Goal: Task Accomplishment & Management: Use online tool/utility

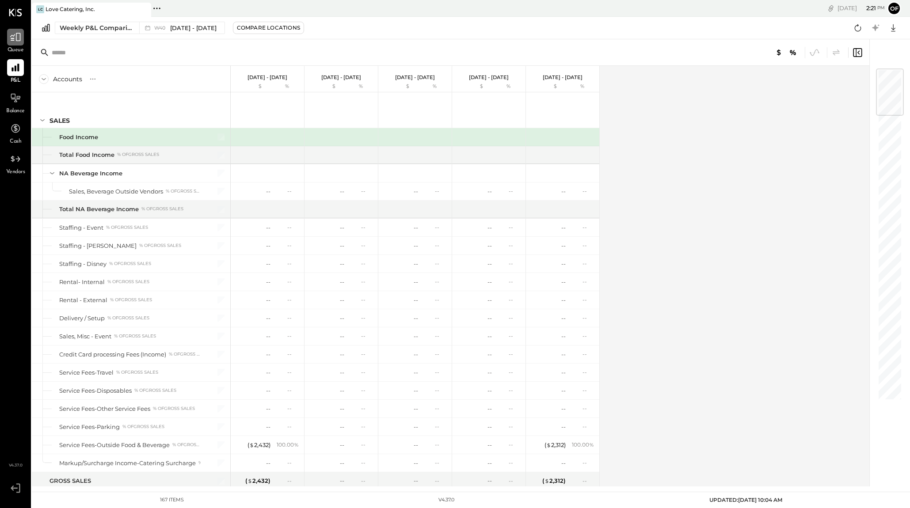
click at [11, 41] on icon at bounding box center [15, 36] width 11 height 11
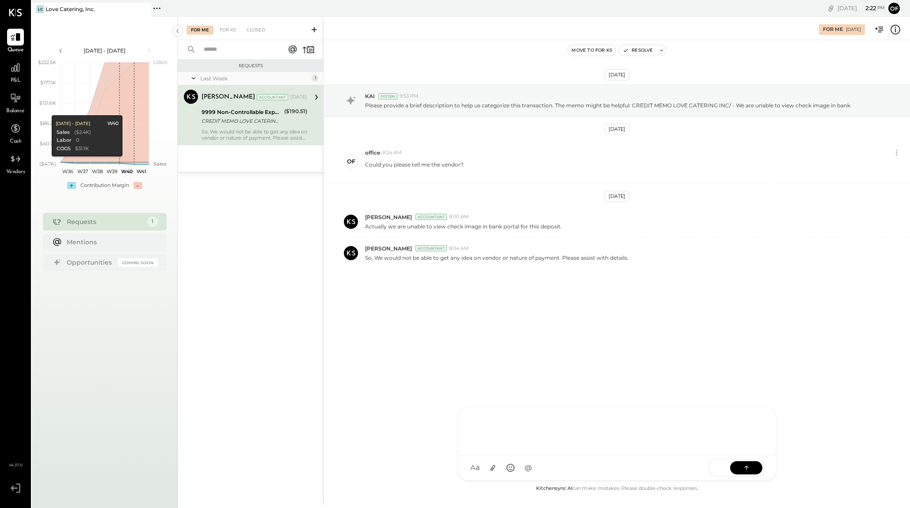
click at [533, 456] on div at bounding box center [616, 432] width 317 height 48
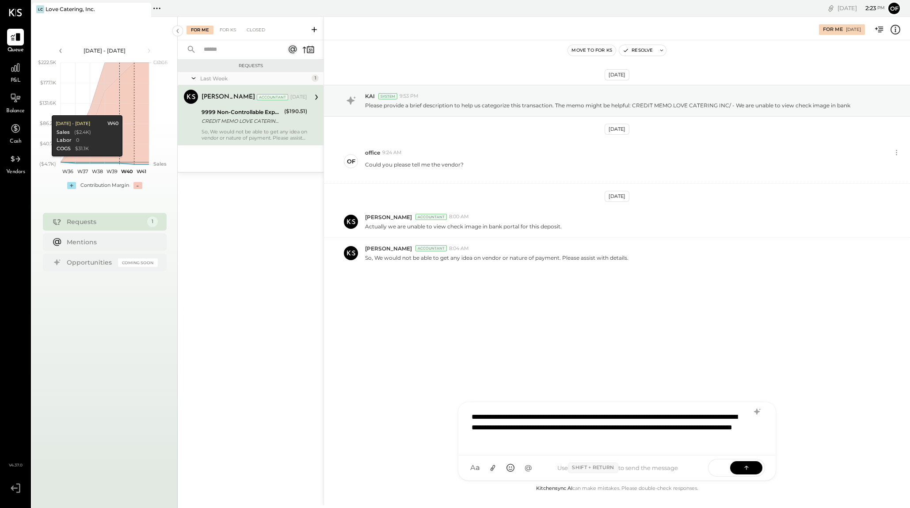
click at [693, 433] on div "**********" at bounding box center [617, 428] width 300 height 41
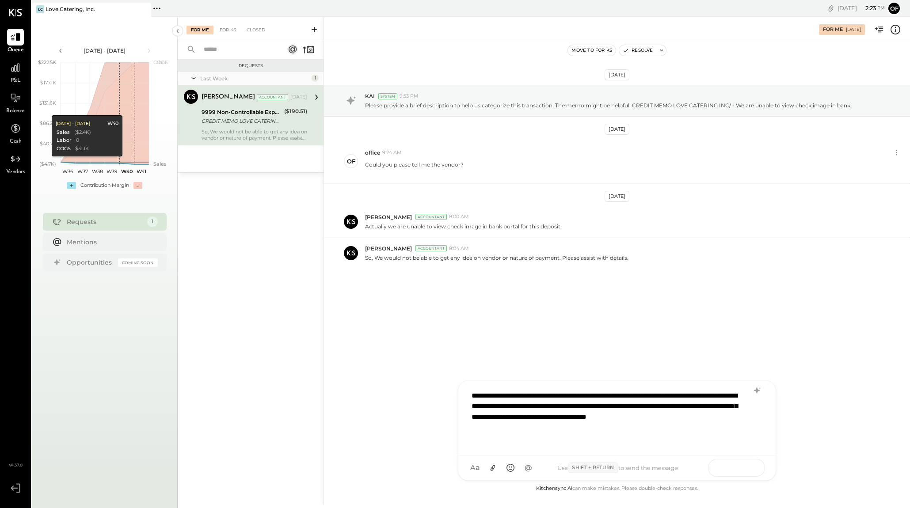
click at [750, 468] on icon at bounding box center [746, 467] width 9 height 9
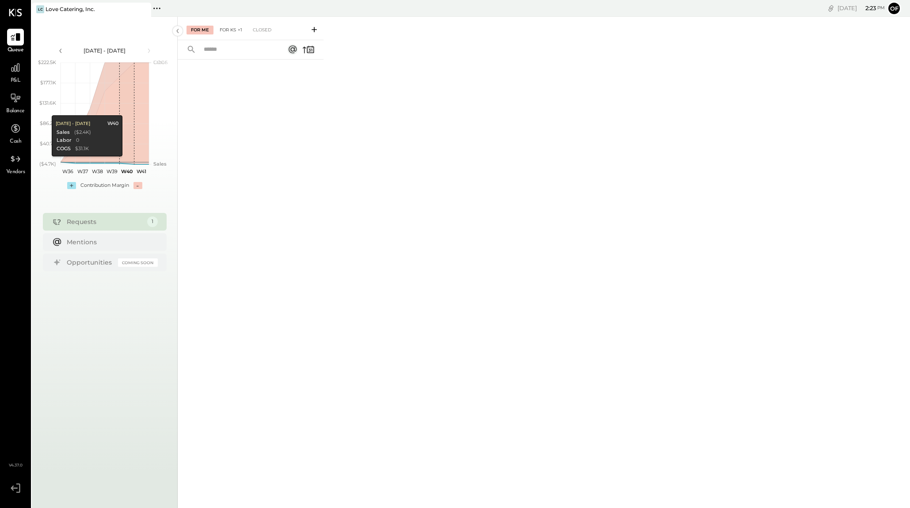
click at [235, 32] on div "For KS +1" at bounding box center [230, 30] width 31 height 9
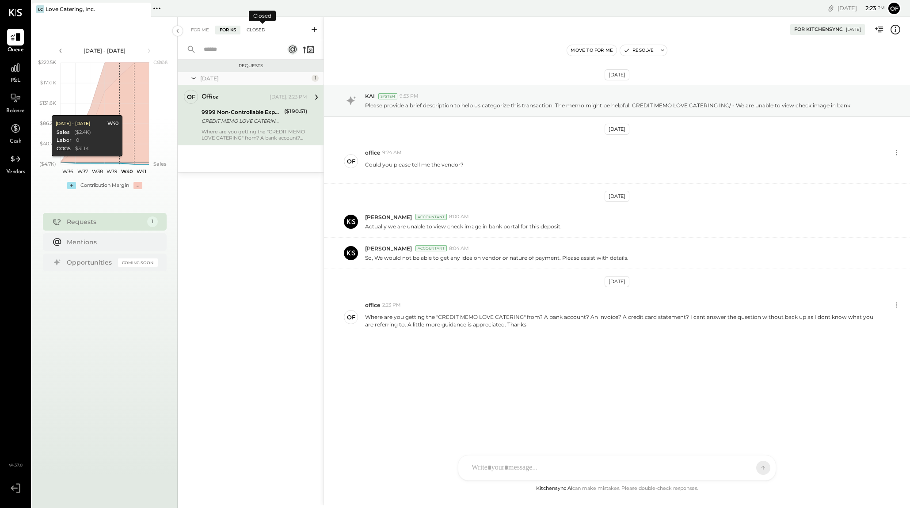
click at [263, 32] on div "Closed" at bounding box center [255, 30] width 27 height 9
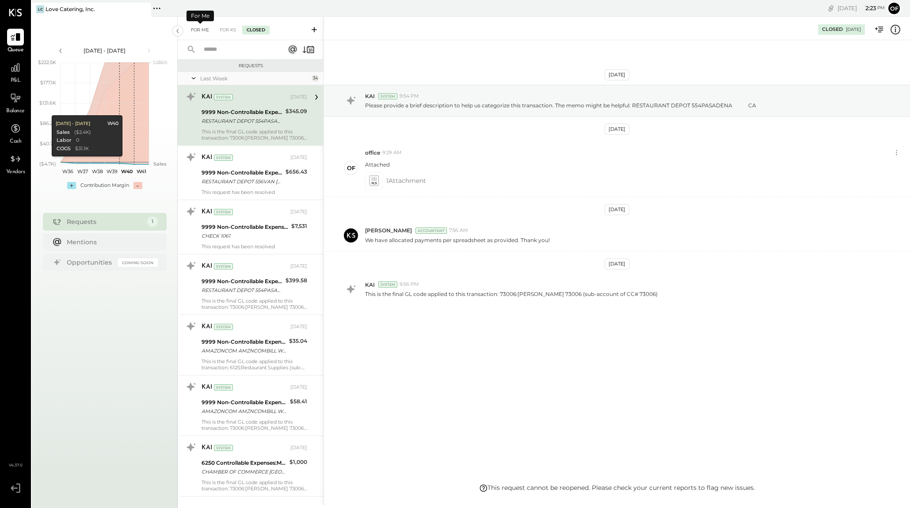
click at [195, 31] on div "For Me" at bounding box center [200, 30] width 27 height 9
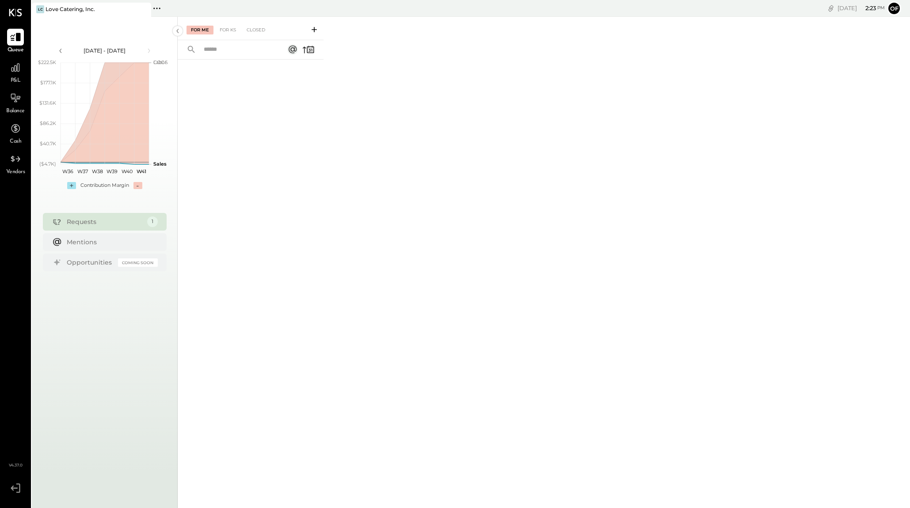
click at [15, 30] on div at bounding box center [15, 37] width 17 height 17
